Goal: Task Accomplishment & Management: Manage account settings

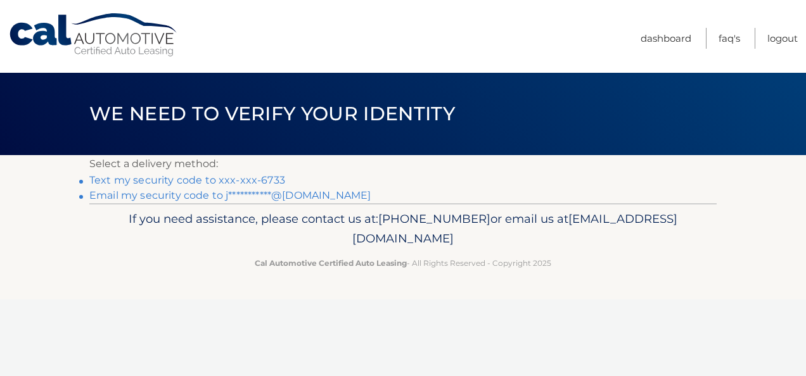
click at [233, 181] on link "Text my security code to xxx-xxx-6733" at bounding box center [187, 180] width 196 height 12
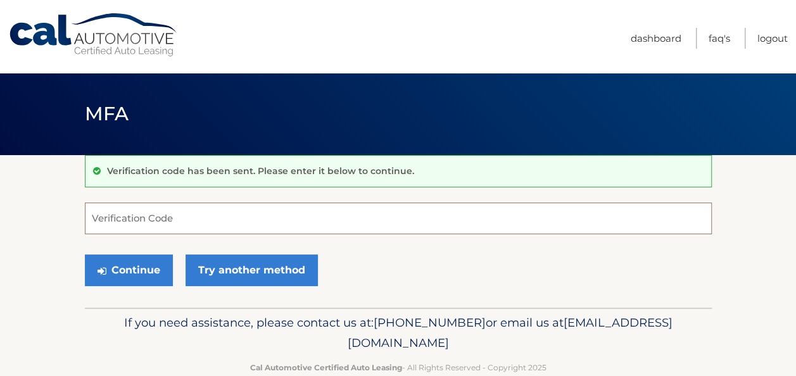
click at [179, 219] on input "Verification Code" at bounding box center [398, 219] width 627 height 32
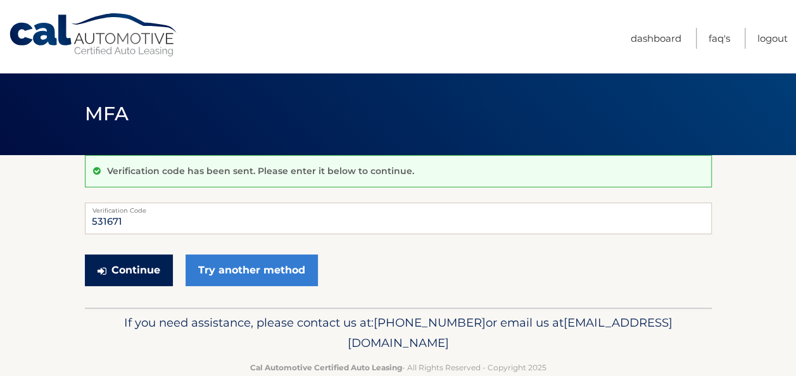
click at [153, 270] on button "Continue" at bounding box center [129, 271] width 88 height 32
click at [151, 270] on button "Continue" at bounding box center [129, 271] width 88 height 32
click at [125, 265] on button "Continue" at bounding box center [129, 271] width 88 height 32
click at [161, 220] on input "531671" at bounding box center [398, 219] width 627 height 32
type input "5"
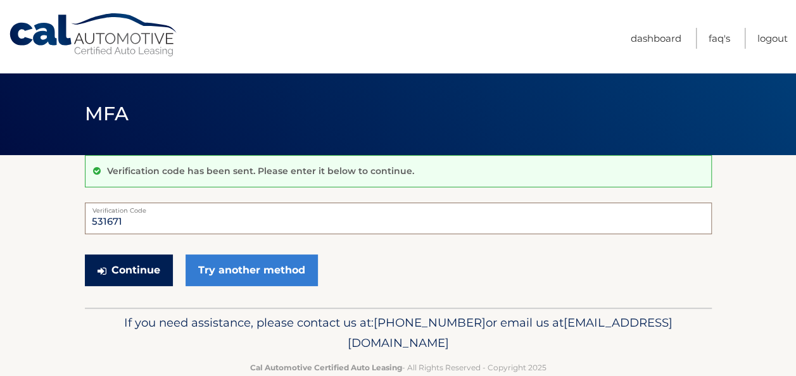
type input "531671"
click at [137, 264] on button "Continue" at bounding box center [129, 271] width 88 height 32
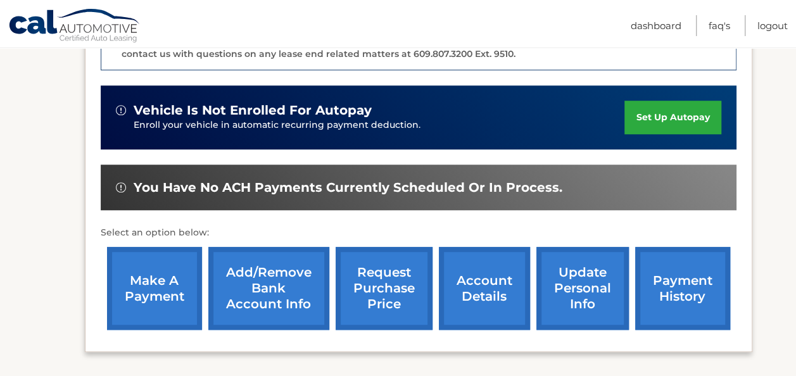
scroll to position [380, 0]
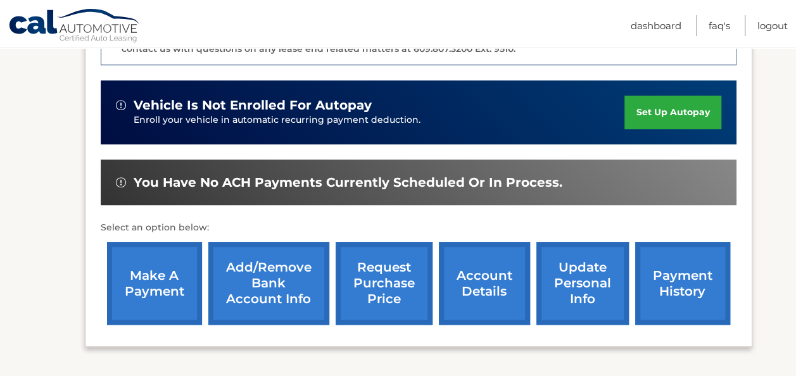
click at [476, 270] on link "account details" at bounding box center [484, 283] width 91 height 83
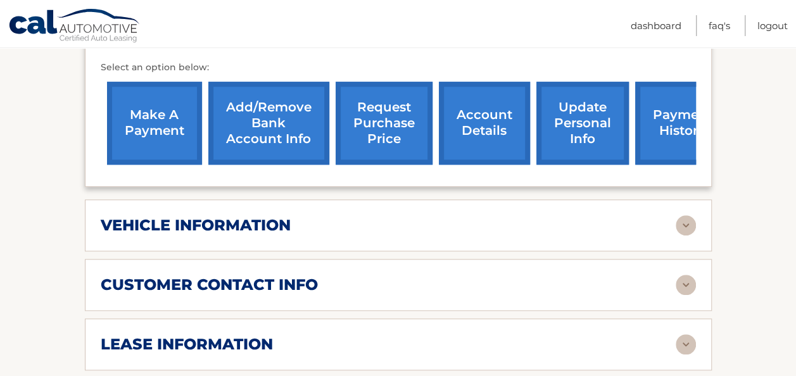
scroll to position [507, 0]
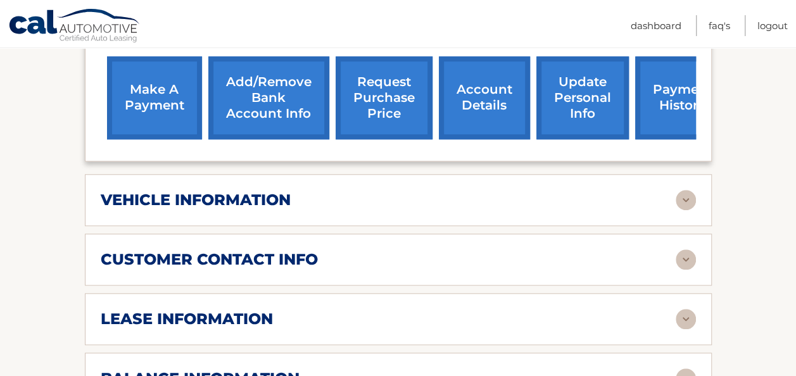
click at [685, 309] on img at bounding box center [686, 319] width 20 height 20
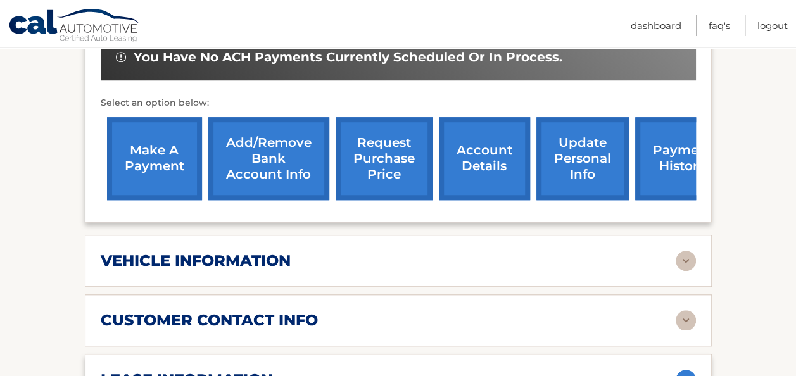
scroll to position [380, 0]
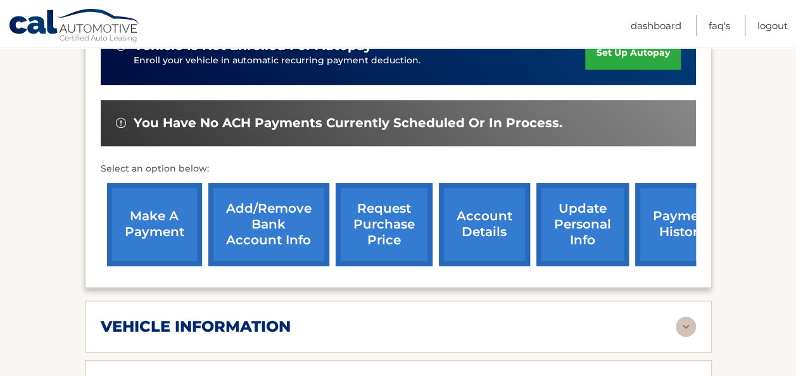
click at [672, 194] on link "payment history" at bounding box center [682, 224] width 95 height 83
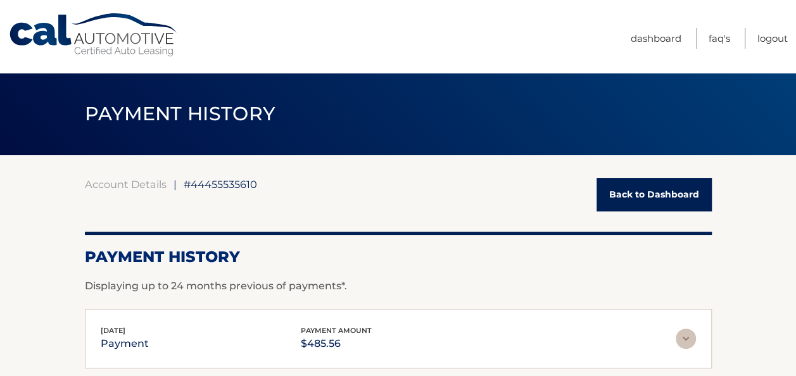
click at [651, 194] on link "Back to Dashboard" at bounding box center [654, 195] width 115 height 34
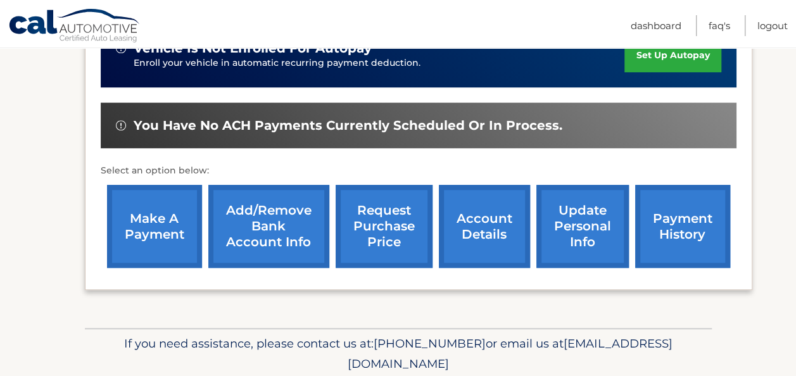
scroll to position [443, 0]
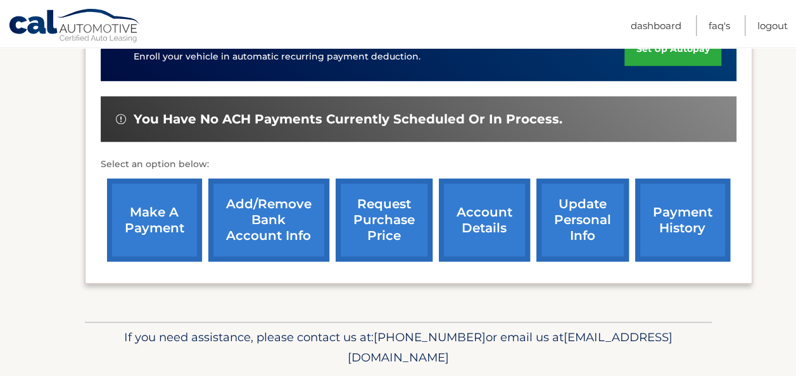
click at [480, 227] on link "account details" at bounding box center [484, 220] width 91 height 83
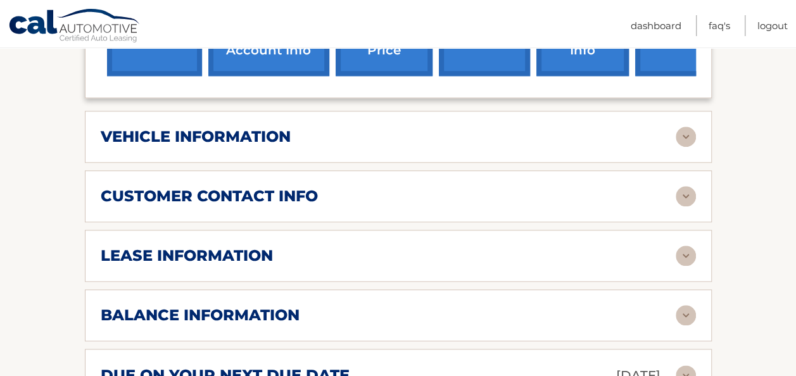
scroll to position [633, 0]
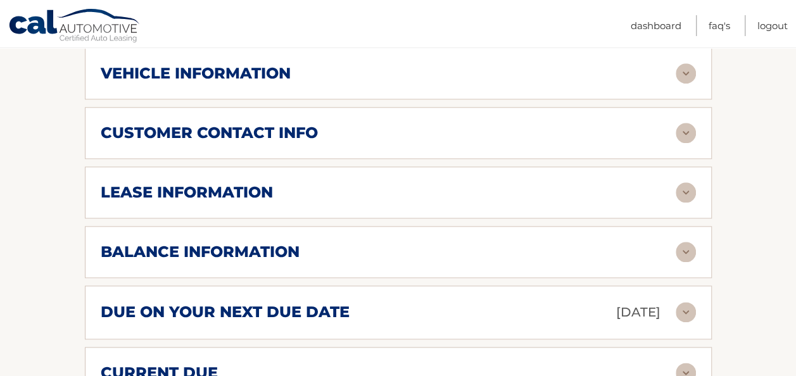
click at [685, 242] on img at bounding box center [686, 252] width 20 height 20
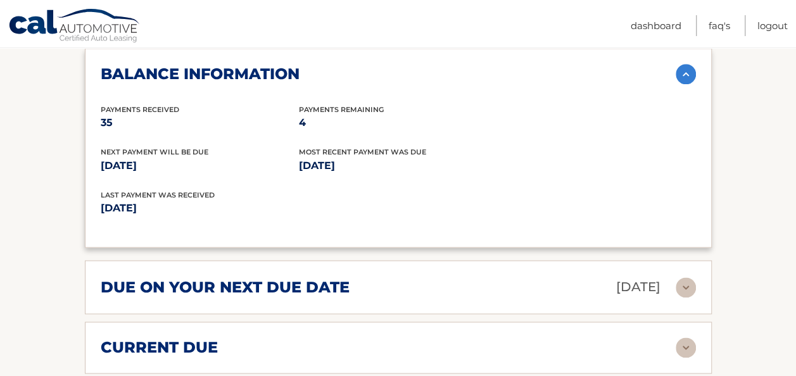
scroll to position [823, 0]
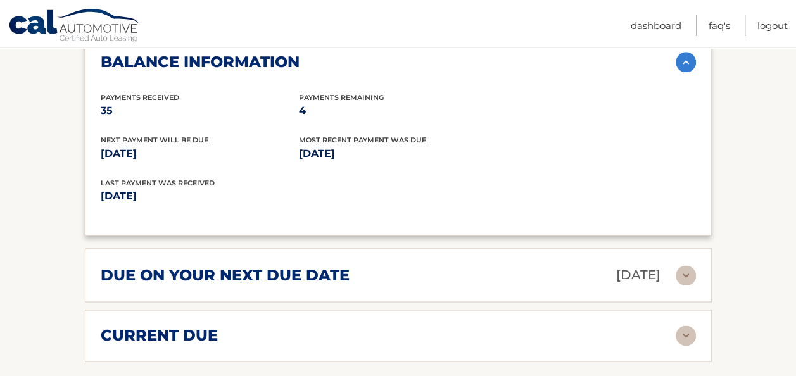
click at [687, 265] on img at bounding box center [686, 275] width 20 height 20
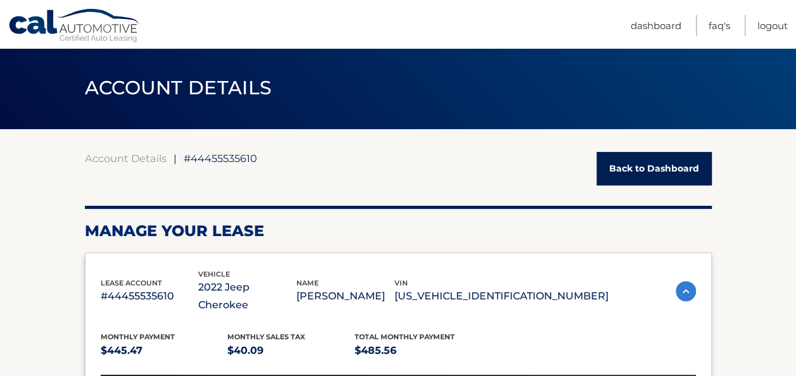
scroll to position [0, 0]
